Goal: Task Accomplishment & Management: Manage account settings

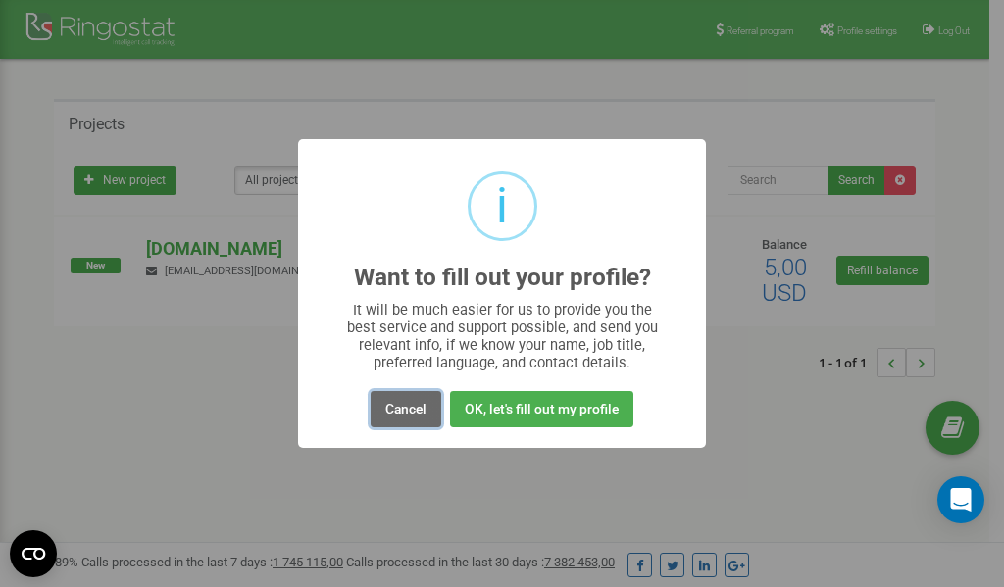
click at [402, 415] on button "Cancel" at bounding box center [405, 409] width 71 height 36
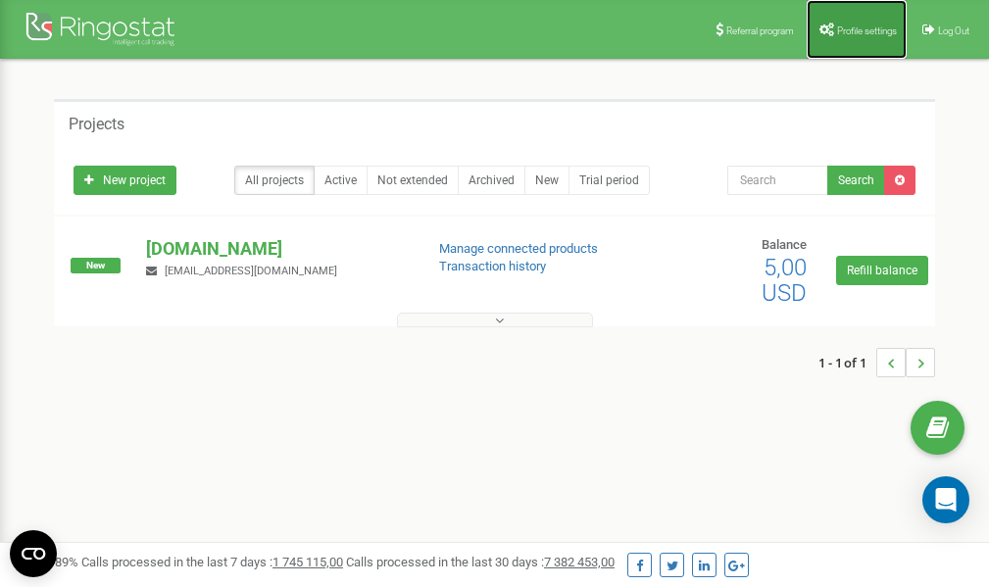
click at [839, 26] on span "Profile settings" at bounding box center [867, 30] width 60 height 11
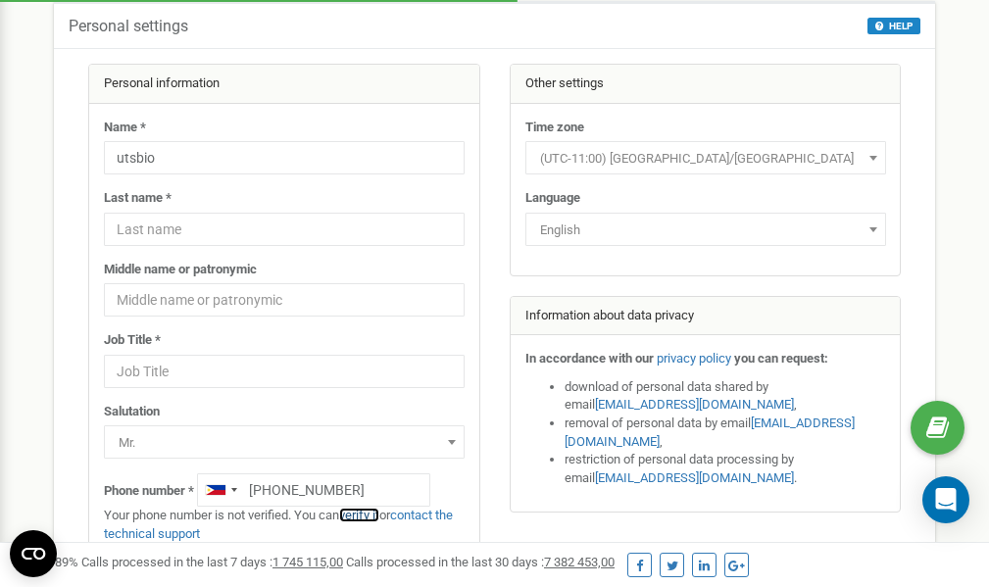
click at [370, 515] on link "verify it" at bounding box center [359, 515] width 40 height 15
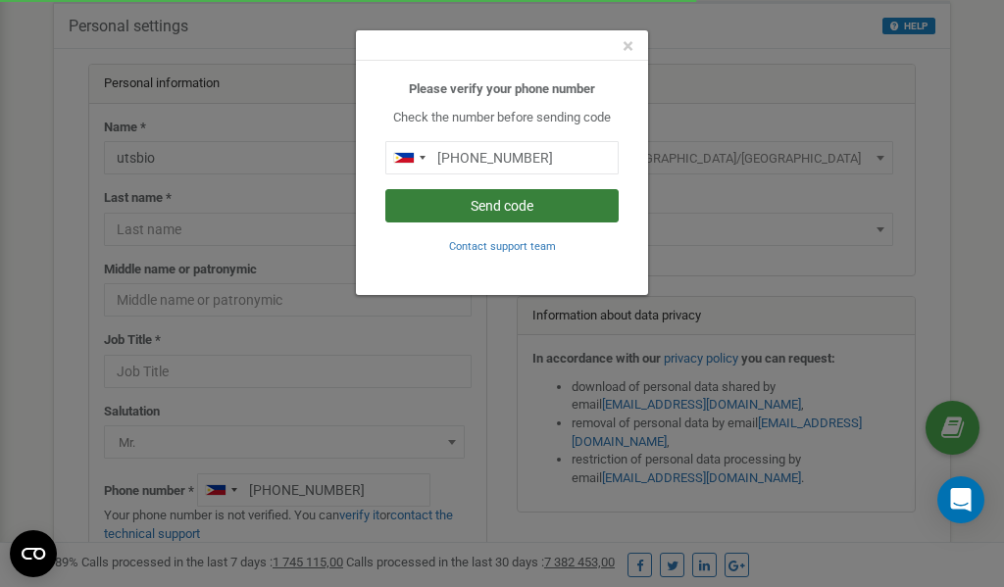
click at [527, 208] on button "Send code" at bounding box center [501, 205] width 233 height 33
